Goal: Task Accomplishment & Management: Use online tool/utility

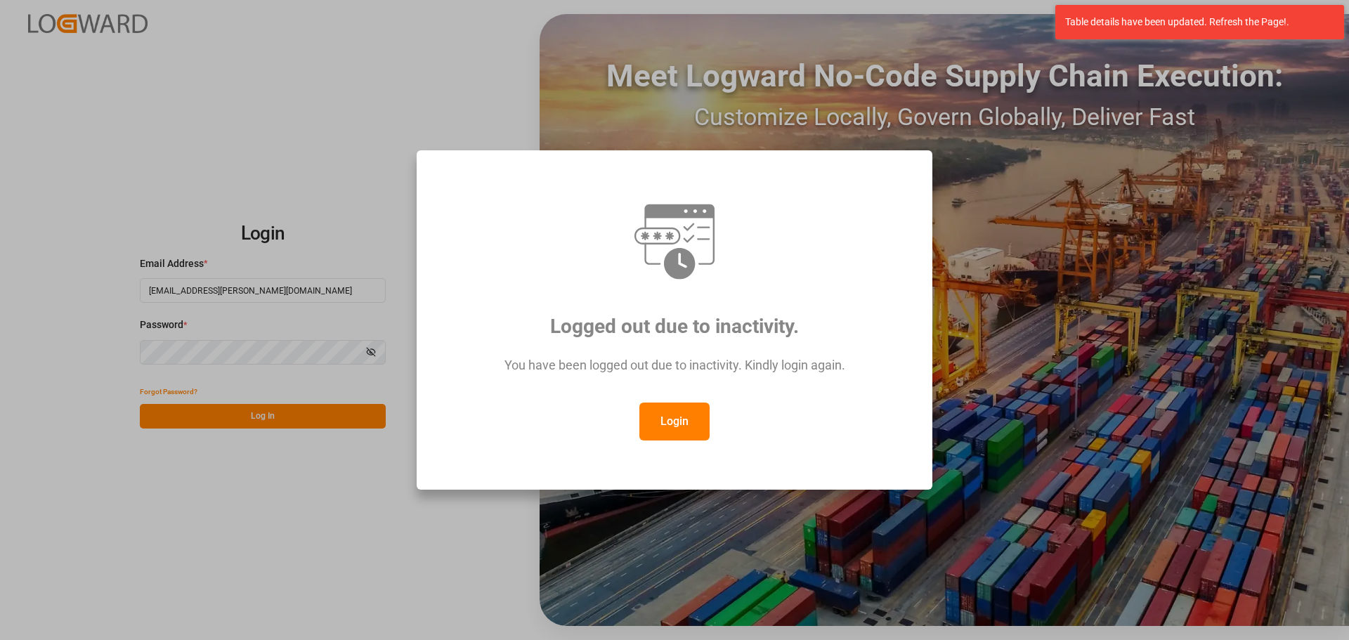
click at [652, 428] on button "Login" at bounding box center [675, 422] width 70 height 38
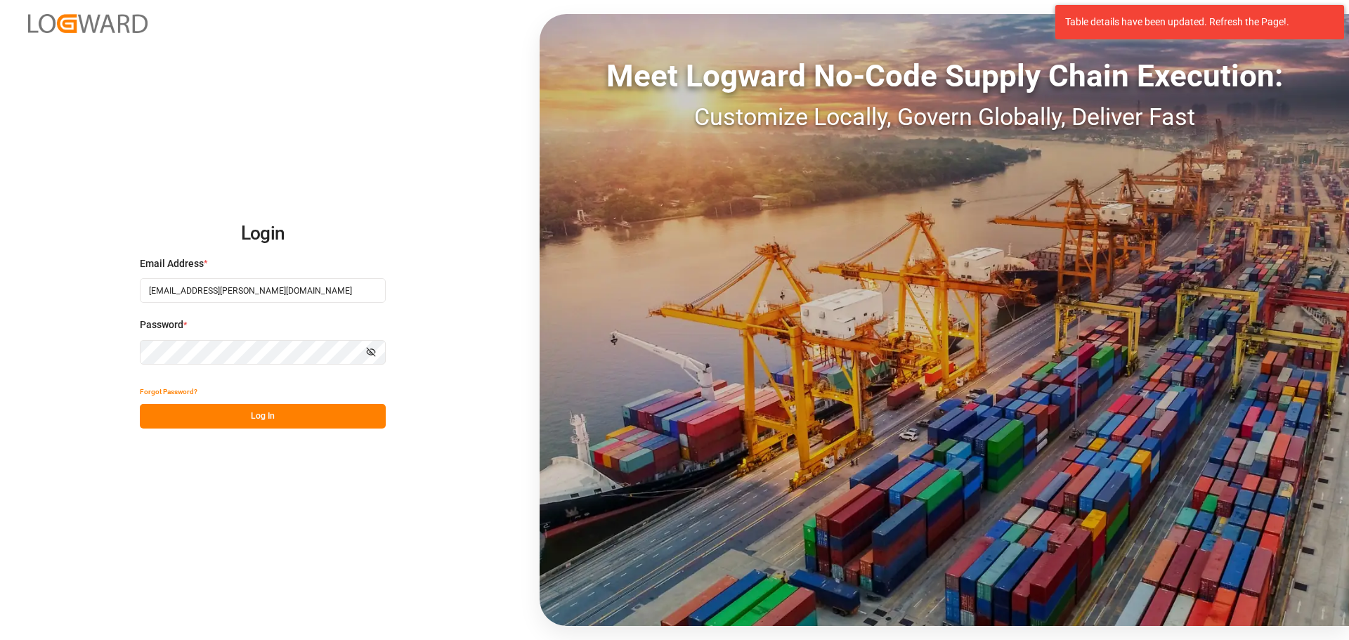
click at [280, 422] on button "Log In" at bounding box center [263, 416] width 246 height 25
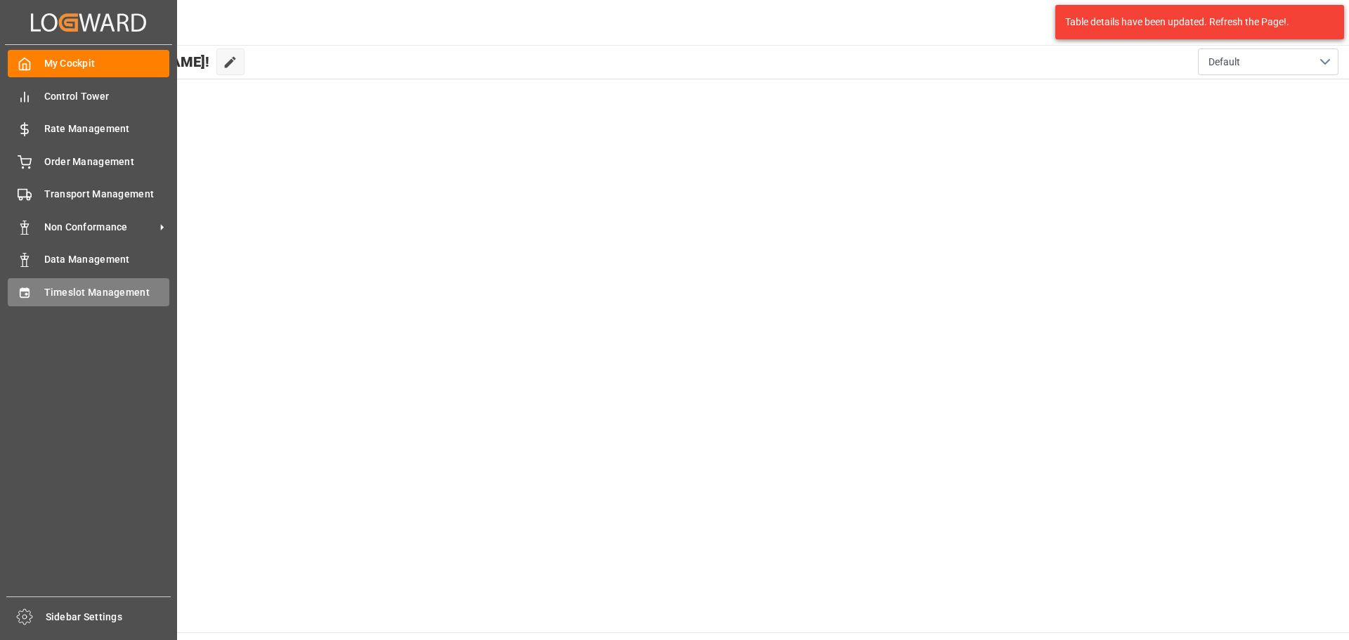
click at [39, 288] on div "Timeslot Management Timeslot Management" at bounding box center [89, 291] width 162 height 27
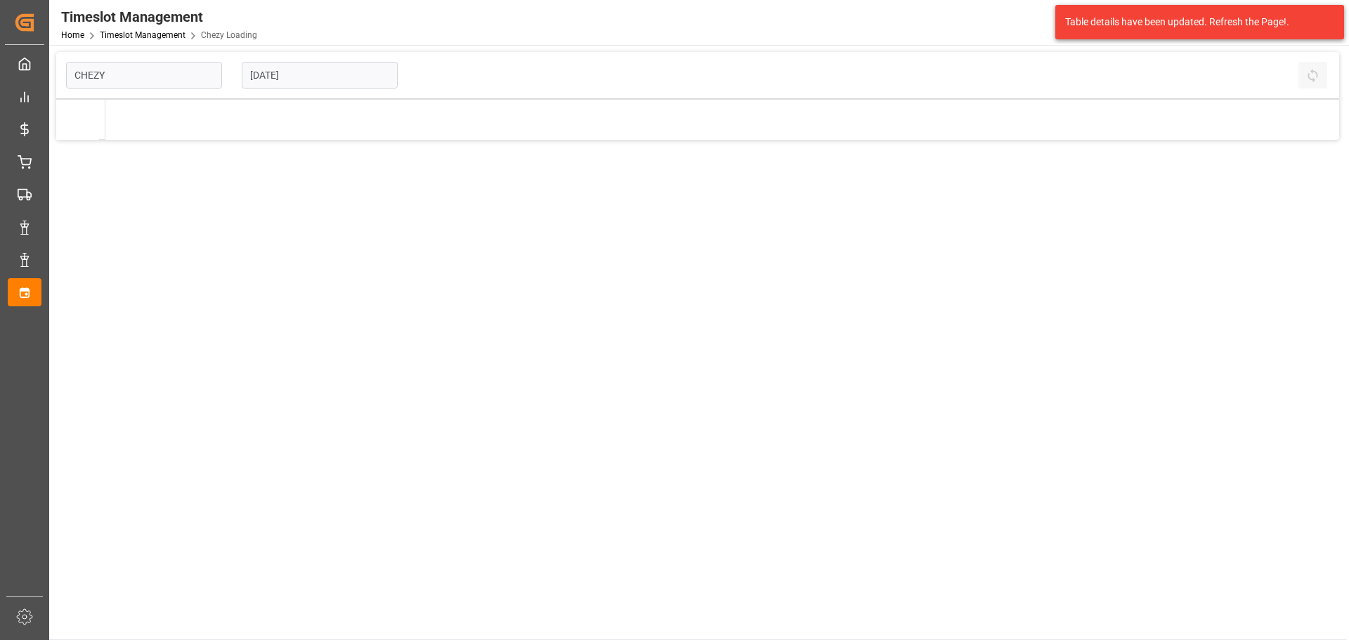
type input "Chezy Loading"
